Goal: Communication & Community: Answer question/provide support

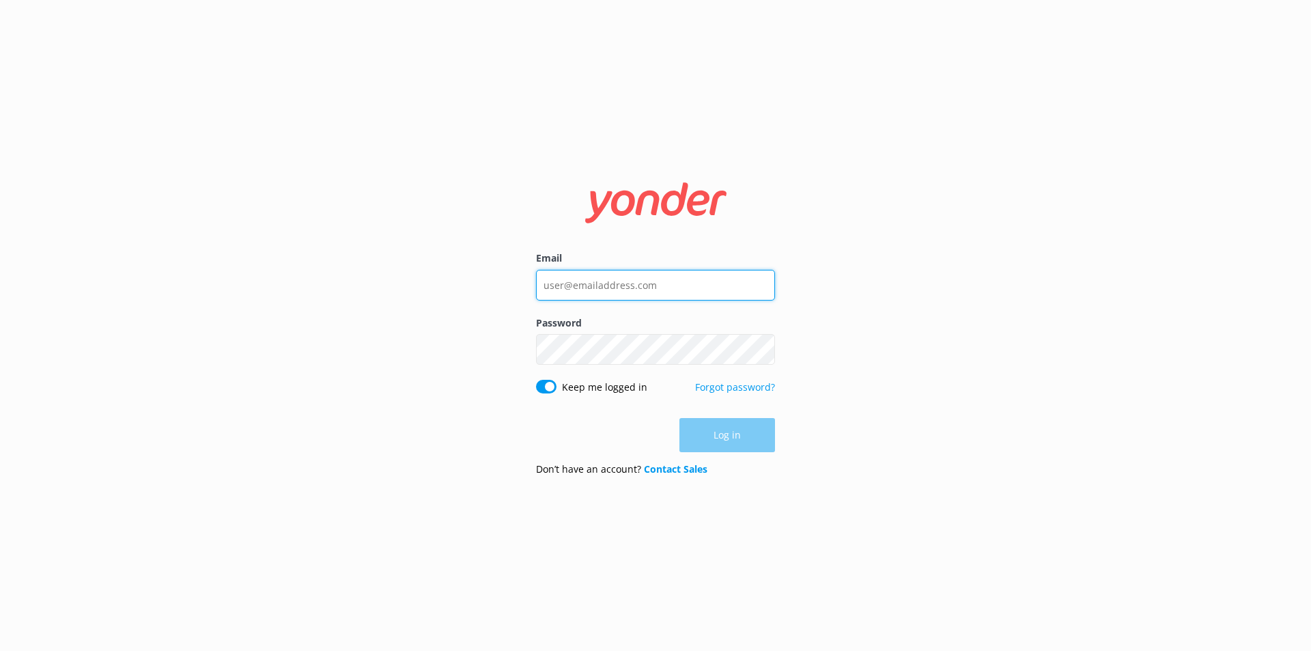
type input "nzinfo@ziptrek.com"
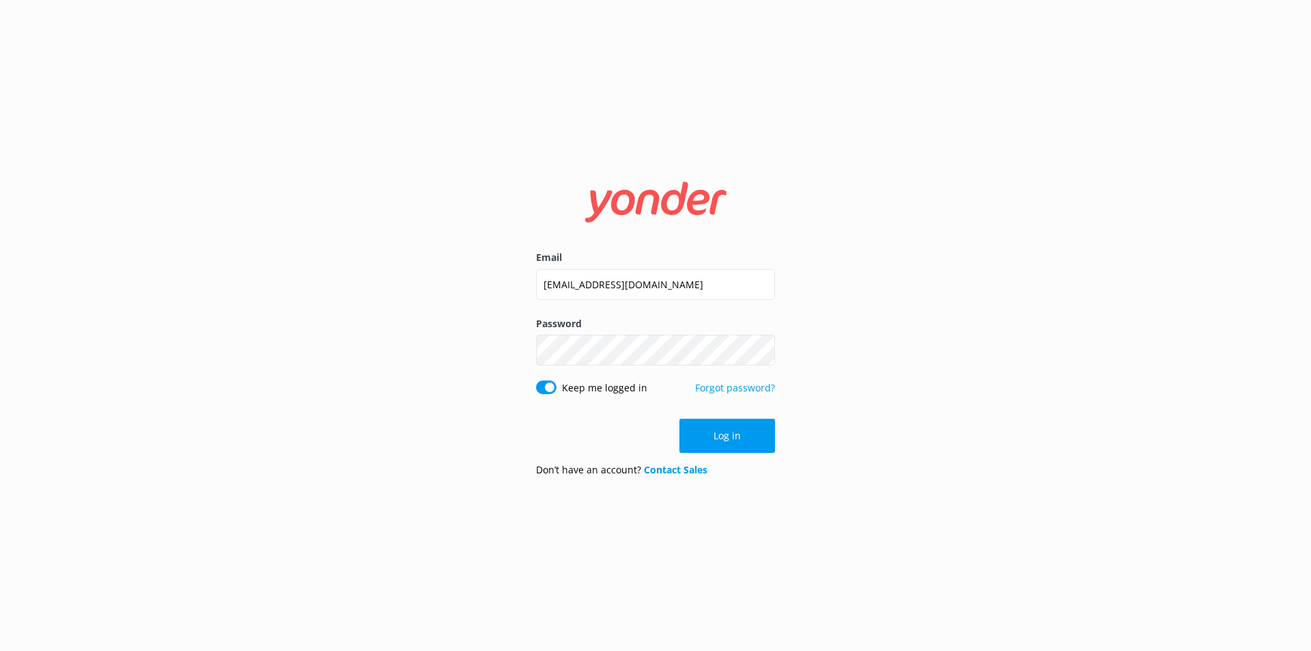
click at [698, 437] on div "Log in" at bounding box center [655, 436] width 239 height 34
click at [704, 422] on button "Log in" at bounding box center [727, 436] width 96 height 34
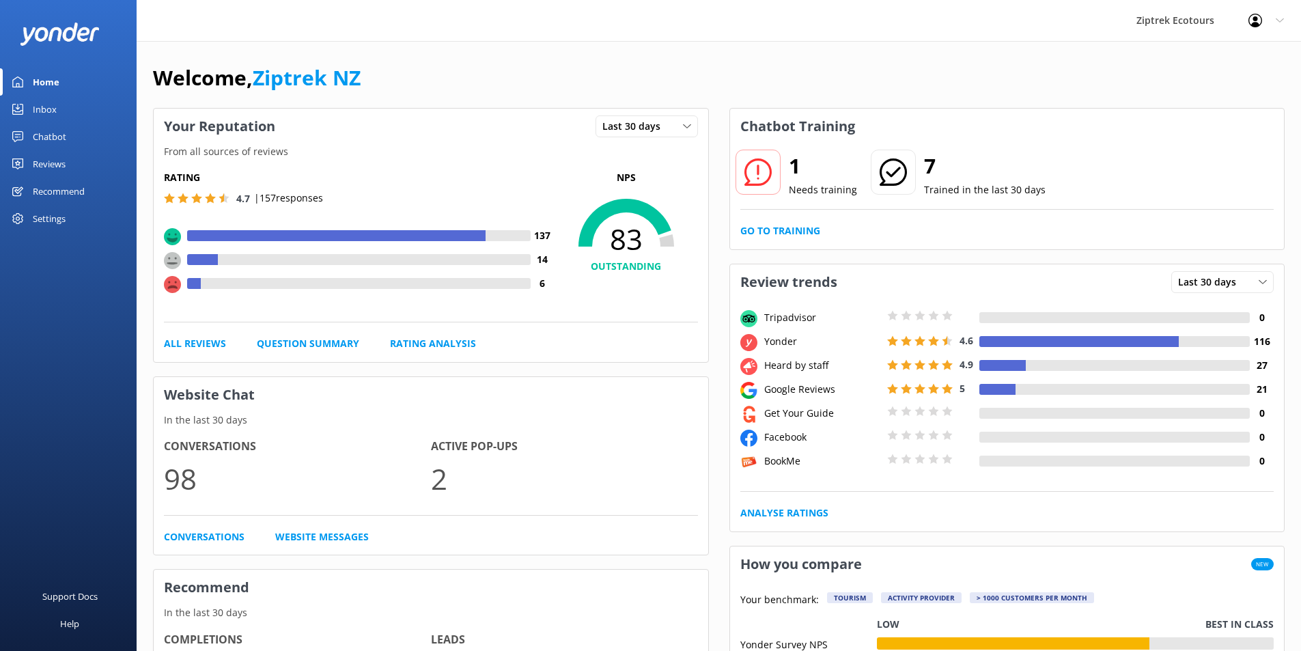
click at [56, 139] on div "Chatbot" at bounding box center [49, 136] width 33 height 27
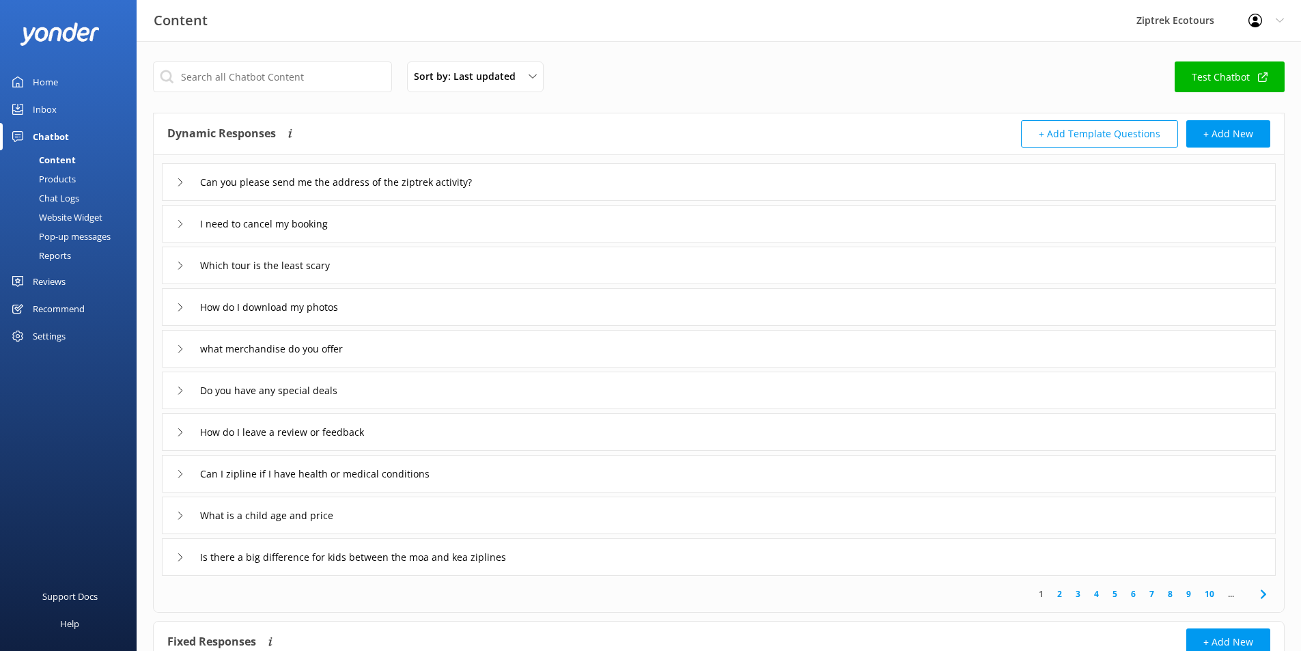
click at [40, 101] on div "Inbox" at bounding box center [45, 109] width 24 height 27
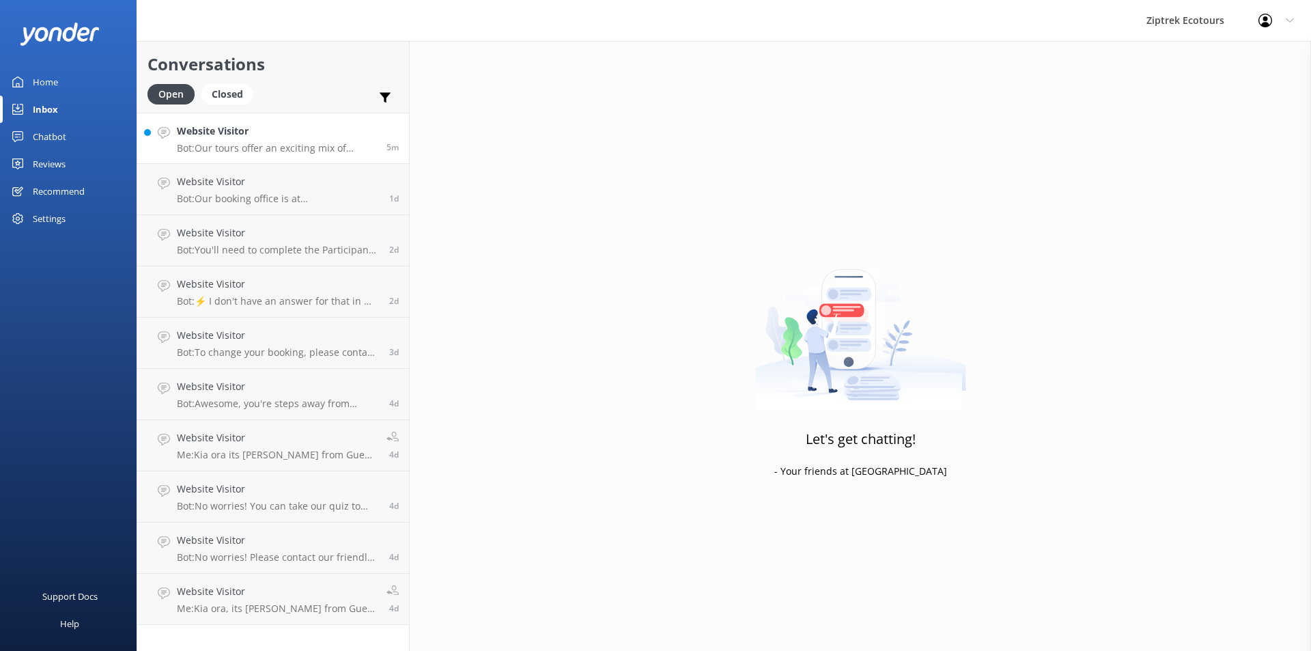
click at [259, 158] on link "Website Visitor Bot: Our tours offer an exciting mix of adventure and eco-educa…" at bounding box center [273, 138] width 272 height 51
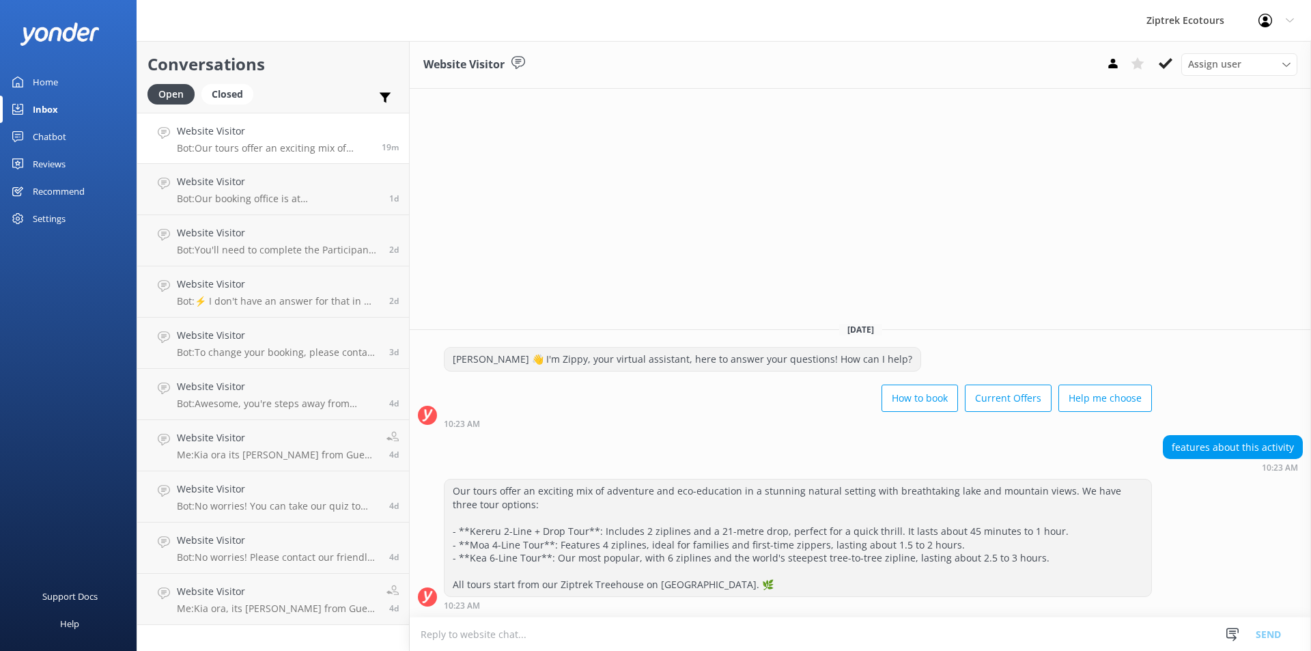
click at [242, 145] on p "Bot: Our tours offer an exciting mix of adventure and eco-education in a stunni…" at bounding box center [274, 148] width 195 height 12
drag, startPoint x: 509, startPoint y: 416, endPoint x: 439, endPoint y: 416, distance: 69.6
click at [439, 416] on div "[PERSON_NAME] 👋 I'm Zippy, your virtual assistant, here to answer your question…" at bounding box center [860, 387] width 901 height 81
click at [530, 422] on div "10:23 AM" at bounding box center [798, 424] width 708 height 10
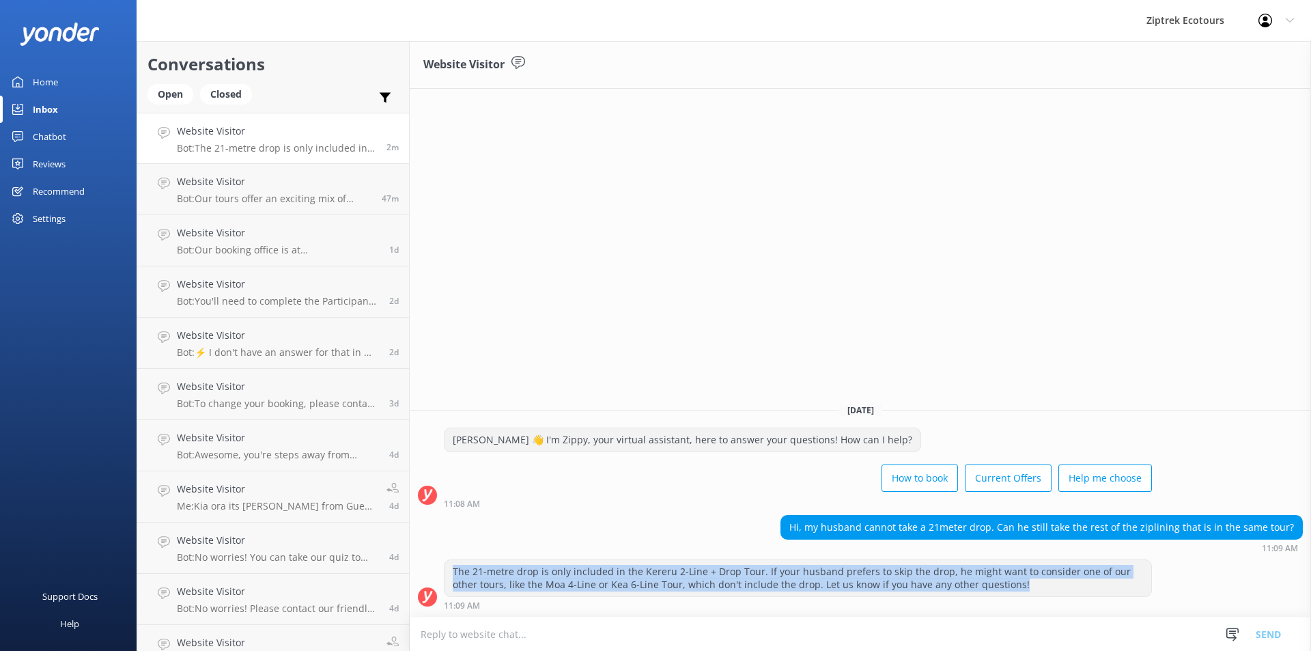
drag, startPoint x: 455, startPoint y: 568, endPoint x: 1019, endPoint y: 584, distance: 564.9
click at [1010, 592] on div "The 21-metre drop is only included in the Kereru 2-Line + Drop Tour. If your hu…" at bounding box center [797, 578] width 707 height 36
click at [1021, 583] on div "The 21-metre drop is only included in the Kereru 2-Line + Drop Tour. If your hu…" at bounding box center [797, 578] width 707 height 36
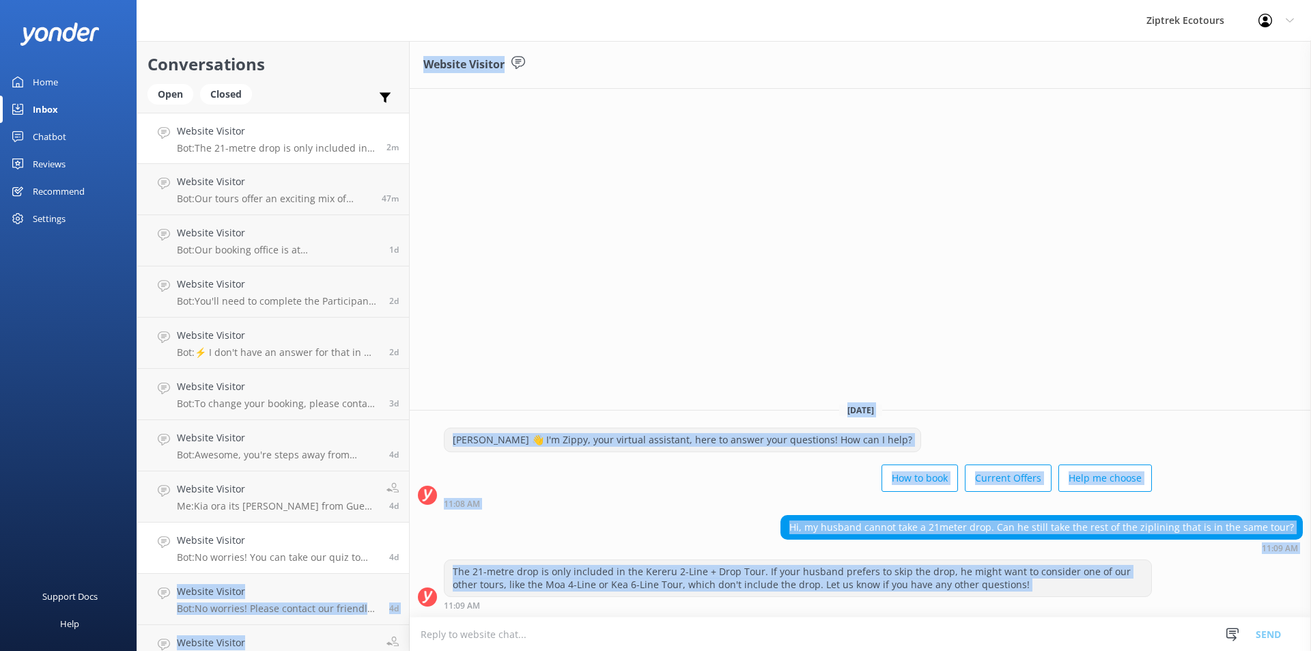
drag, startPoint x: 1021, startPoint y: 583, endPoint x: 398, endPoint y: 555, distance: 624.0
click at [398, 555] on div "Conversations Open Closed Important Assigned to me Unassigned Website Visitor B…" at bounding box center [724, 346] width 1174 height 610
click at [470, 570] on div "The 21-metre drop is only included in the Kereru 2-Line + Drop Tour. If your hu…" at bounding box center [797, 578] width 707 height 36
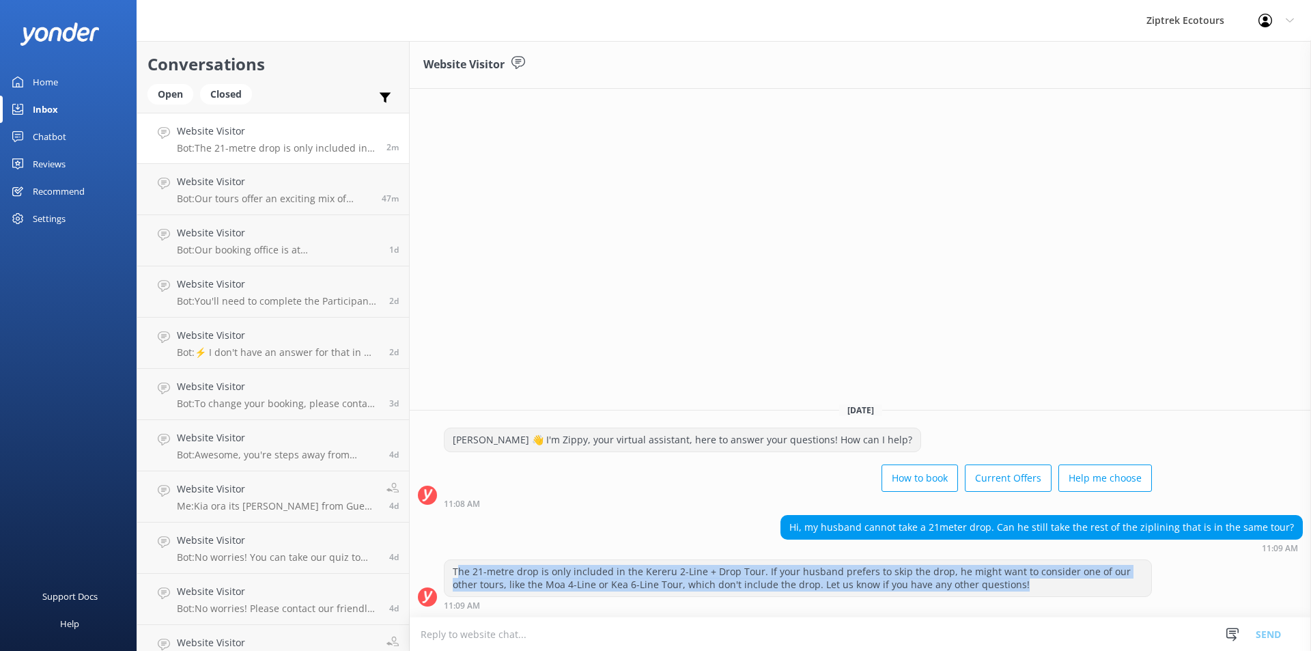
drag, startPoint x: 457, startPoint y: 570, endPoint x: 1013, endPoint y: 586, distance: 555.3
click at [1013, 586] on div "The 21-metre drop is only included in the Kereru 2-Line + Drop Tour. If your hu…" at bounding box center [797, 578] width 707 height 36
click at [1016, 588] on div "The 21-metre drop is only included in the Kereru 2-Line + Drop Tour. If your hu…" at bounding box center [797, 578] width 707 height 36
click at [1012, 585] on div "The 21-metre drop is only included in the Kereru 2-Line + Drop Tour. If your hu…" at bounding box center [797, 578] width 707 height 36
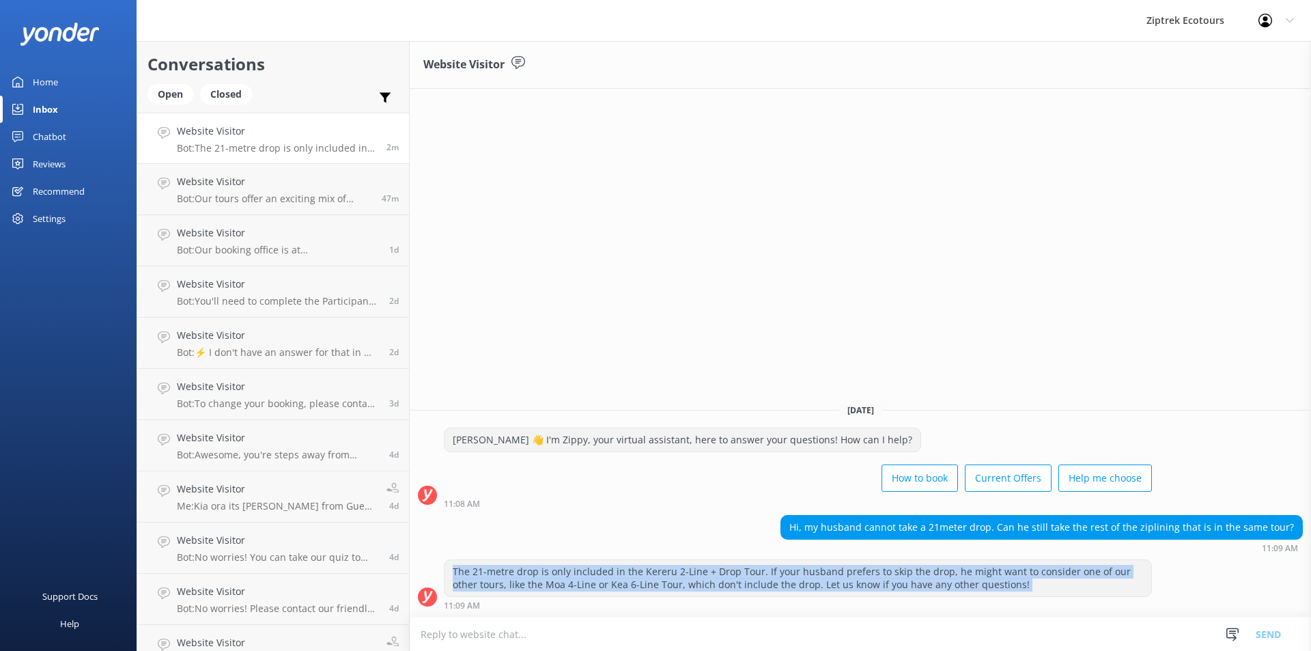
click at [1012, 583] on div "The 21-metre drop is only included in the Kereru 2-Line + Drop Tour. If your hu…" at bounding box center [797, 578] width 707 height 36
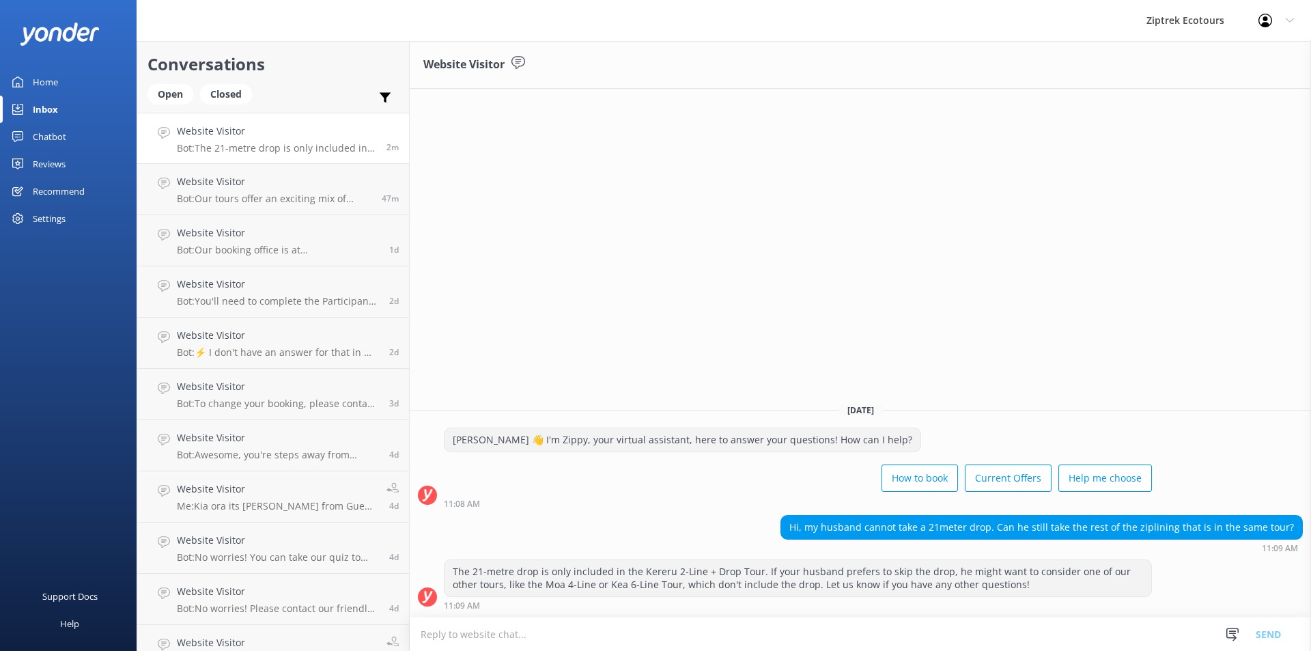
click at [1010, 581] on div "The 21-metre drop is only included in the Kereru 2-Line + Drop Tour. If your hu…" at bounding box center [797, 578] width 707 height 36
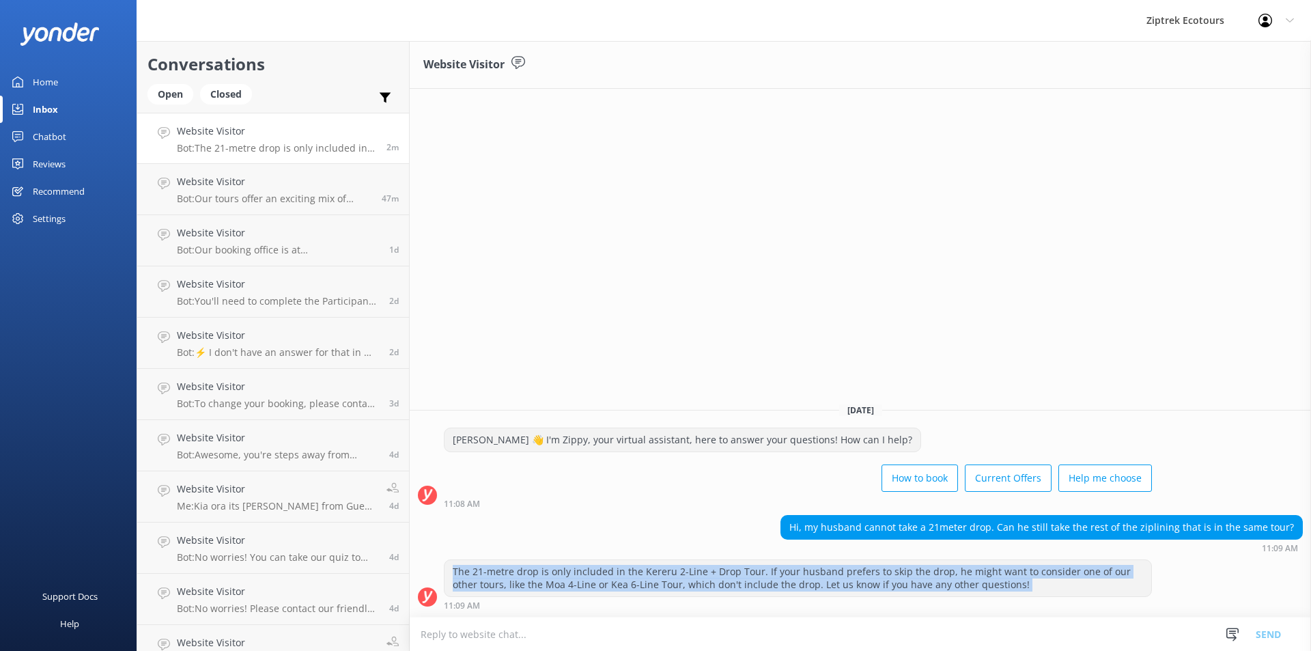
click at [1010, 581] on div "The 21-metre drop is only included in the Kereru 2-Line + Drop Tour. If your hu…" at bounding box center [797, 578] width 707 height 36
click at [1005, 581] on div "The 21-metre drop is only included in the Kereru 2-Line + Drop Tour. If your hu…" at bounding box center [797, 578] width 707 height 36
click at [697, 574] on div "The 21-metre drop is only included in the Kereru 2-Line + Drop Tour. If your hu…" at bounding box center [797, 578] width 707 height 36
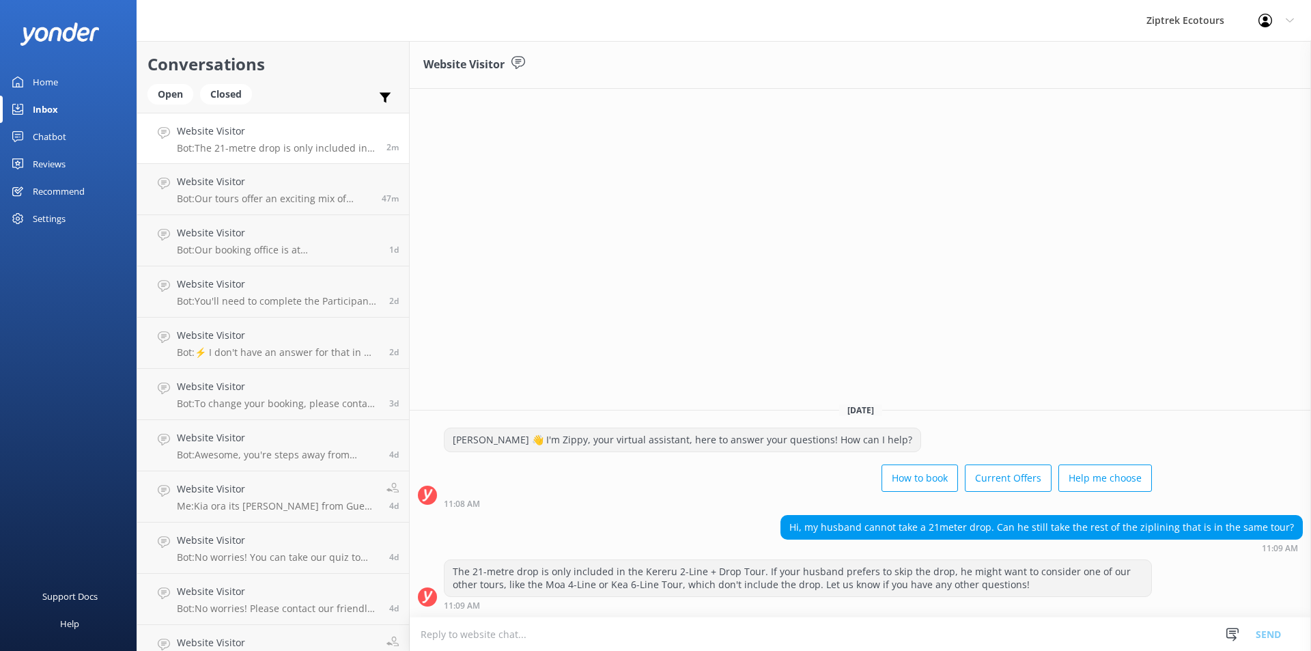
click at [546, 642] on textarea at bounding box center [860, 633] width 901 height 33
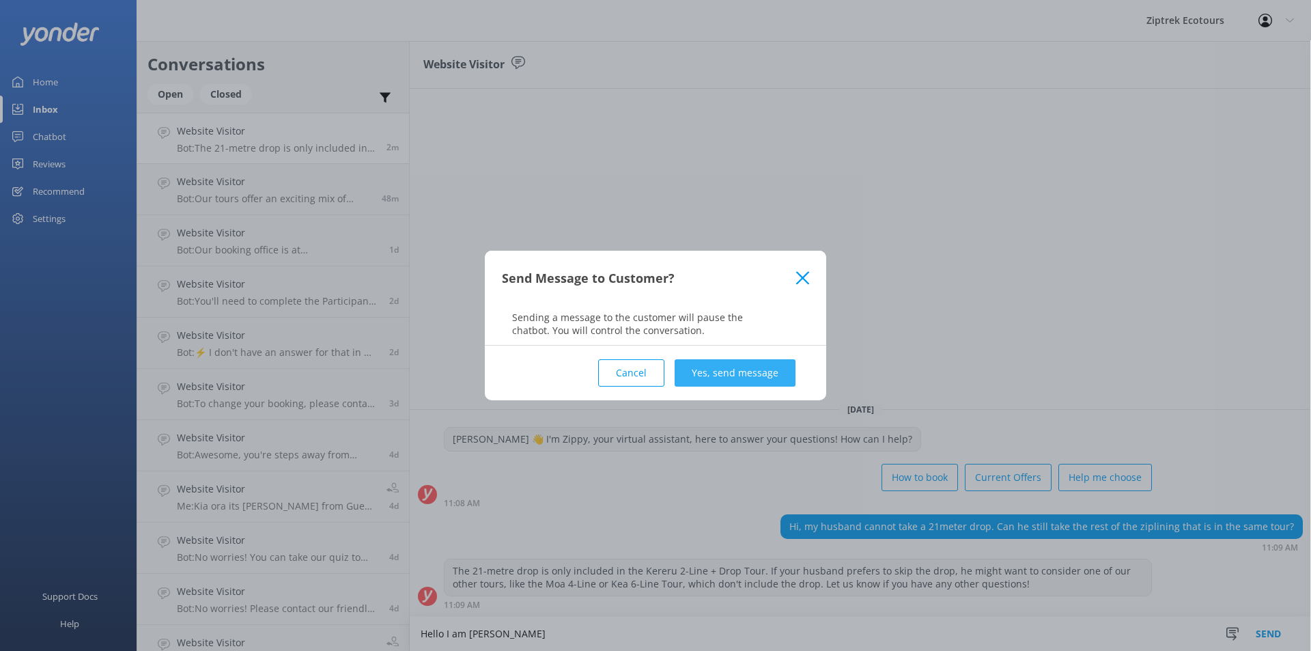
type textarea "Hello I am Hayley"
click at [781, 363] on button "Yes, send message" at bounding box center [735, 372] width 121 height 27
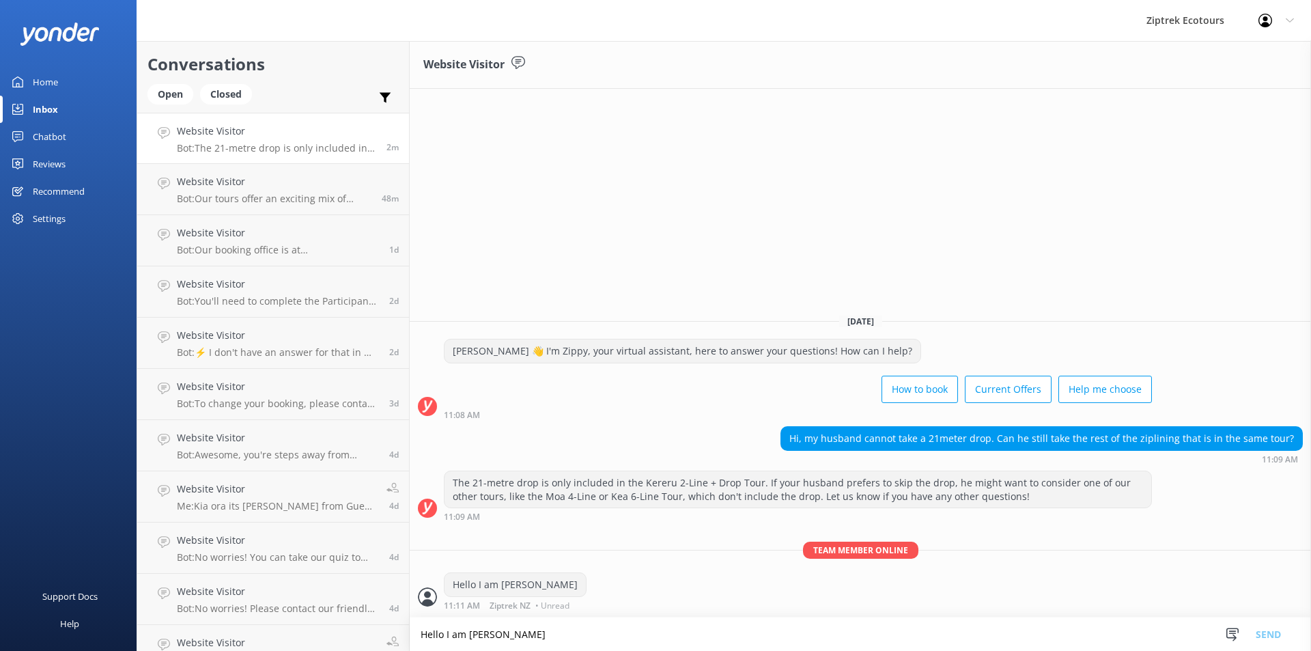
click at [615, 632] on textarea "Hello I am Hayley" at bounding box center [860, 633] width 901 height 33
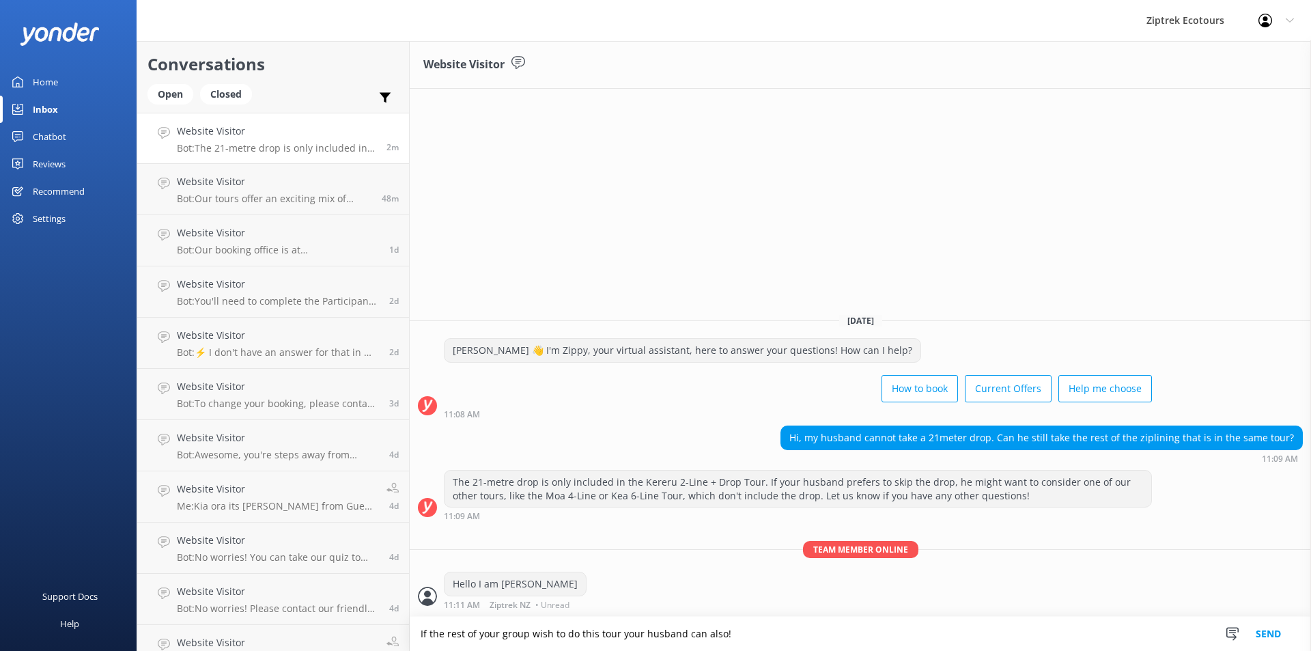
type textarea "If the rest of your group wish to do this tour your husband can also!"
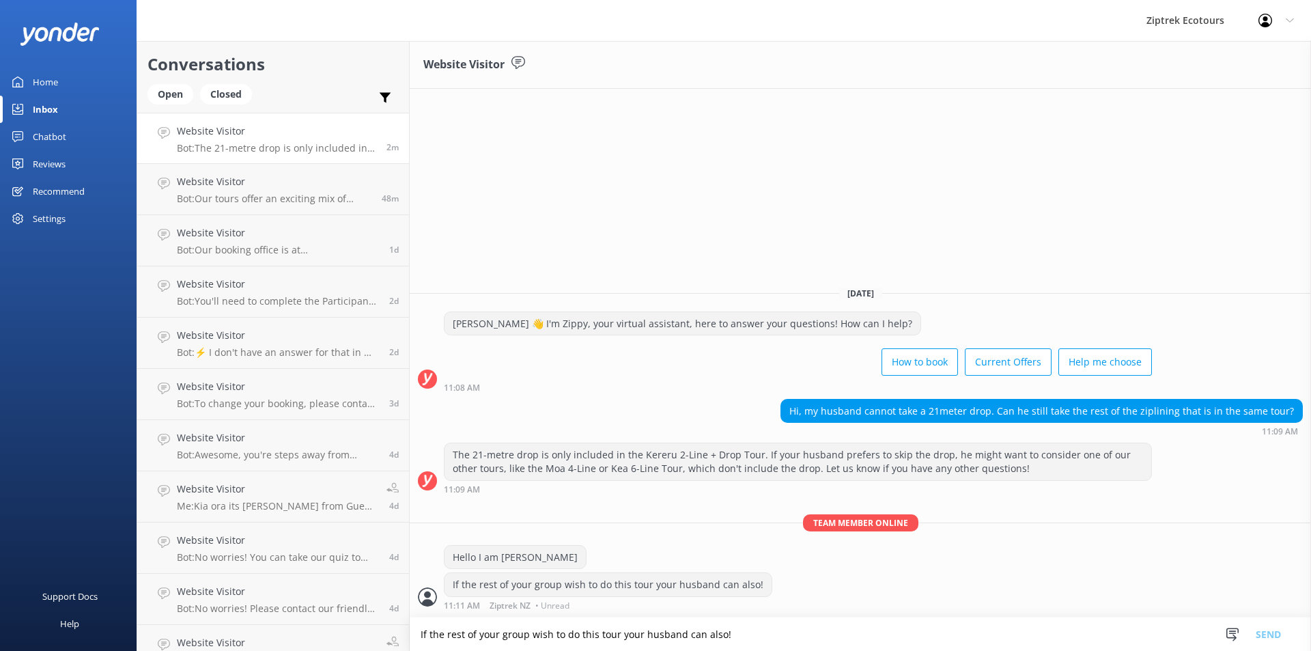
click at [615, 632] on textarea "If the rest of your group wish to do this tour your husband can also!" at bounding box center [860, 633] width 901 height 33
type textarea "There is an alternative to the drop that we can an Exit line that he can take,"
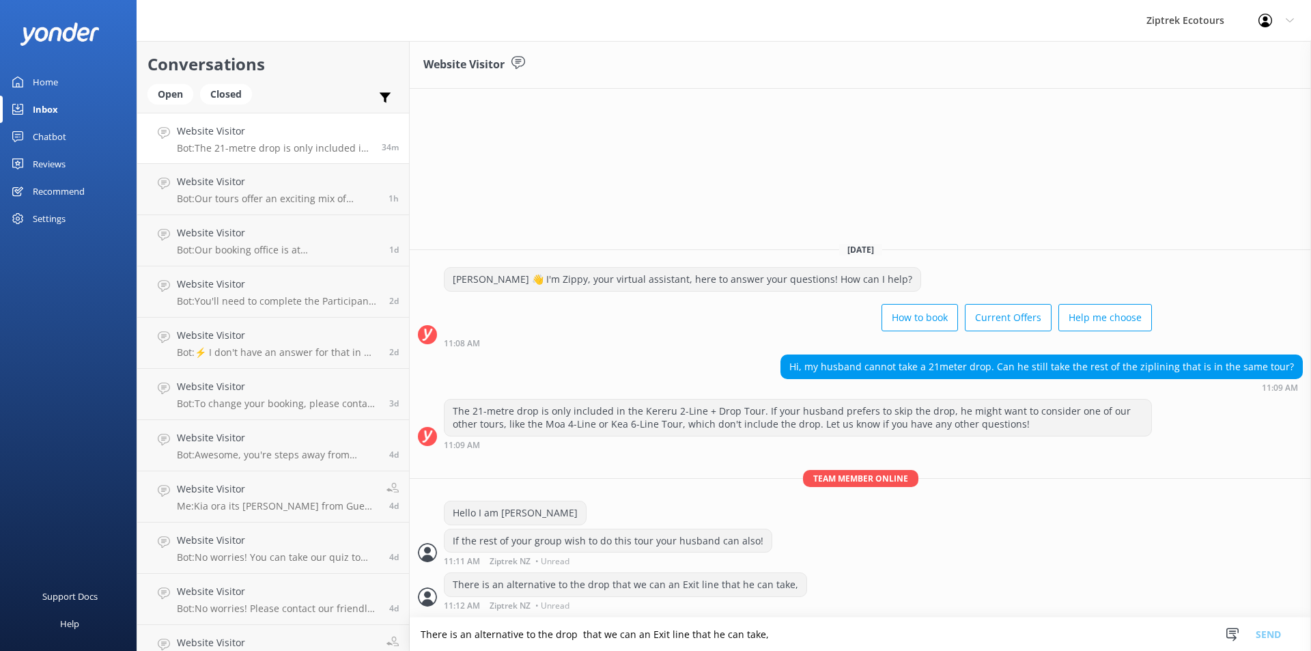
click at [496, 512] on div "Hello I am Hayley" at bounding box center [514, 512] width 141 height 23
click at [515, 526] on div "Hello I am Hayley" at bounding box center [515, 514] width 143 height 28
drag, startPoint x: 481, startPoint y: 513, endPoint x: 528, endPoint y: 513, distance: 46.4
click at [530, 514] on div "Hello I am Hayley" at bounding box center [514, 512] width 141 height 23
click at [526, 514] on div "Hello I am Hayley" at bounding box center [514, 512] width 141 height 23
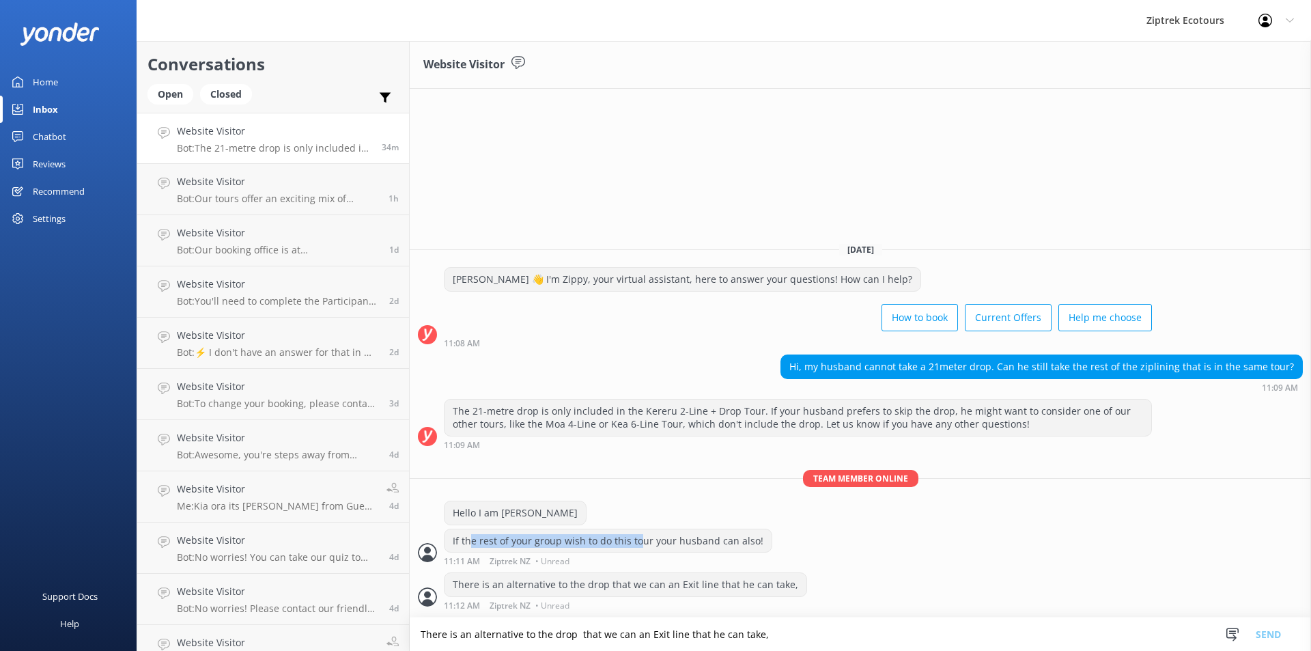
drag, startPoint x: 470, startPoint y: 535, endPoint x: 638, endPoint y: 551, distance: 168.8
click at [638, 551] on div "If the rest of your group wish to do this tour your husband can also!" at bounding box center [607, 540] width 327 height 23
